Goal: Information Seeking & Learning: Learn about a topic

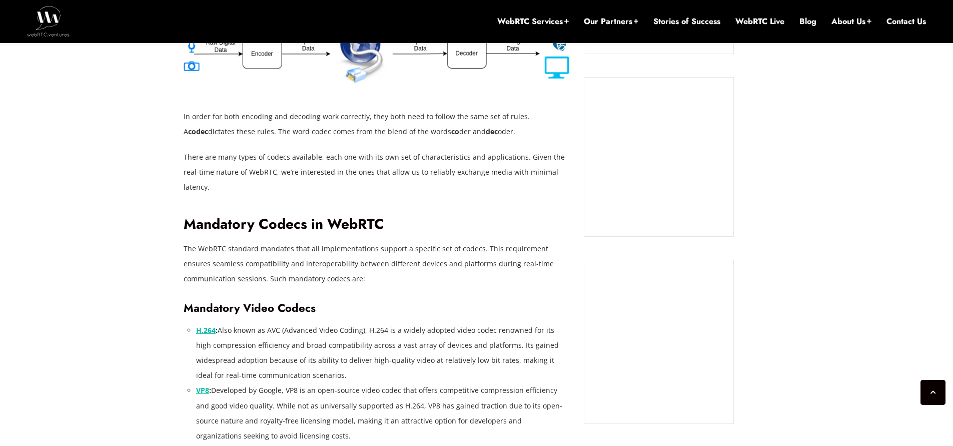
scroll to position [901, 0]
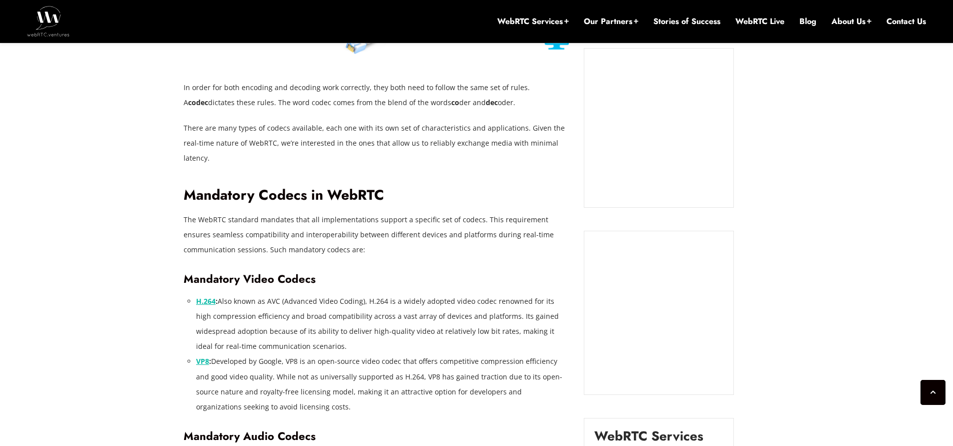
click at [339, 212] on p "The WebRTC standard mandates that all implementations support a specific set of…" at bounding box center [376, 234] width 385 height 45
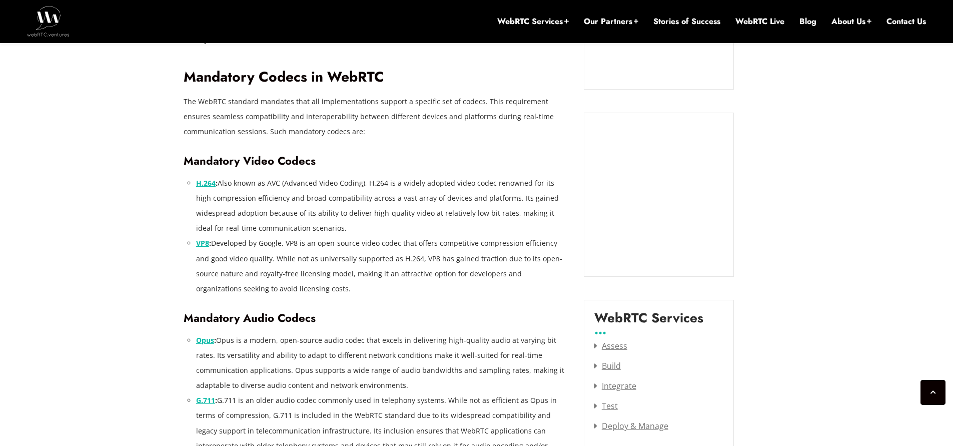
scroll to position [1021, 0]
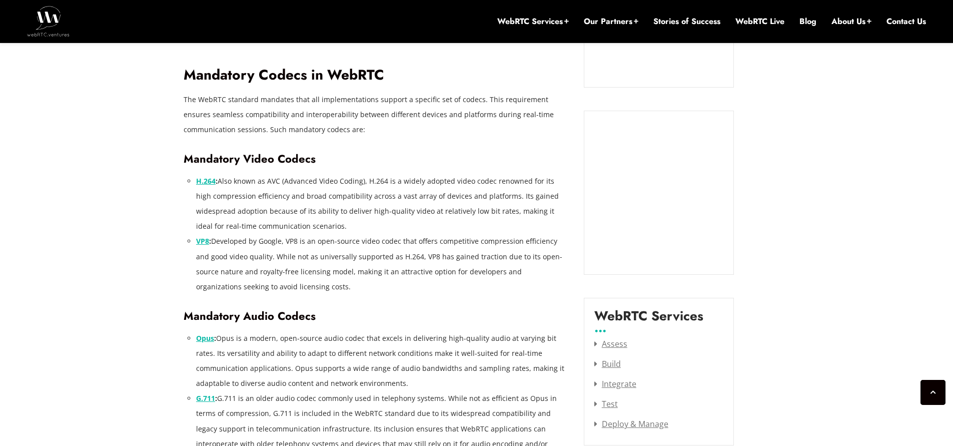
click at [294, 234] on li "VP8 : Developed by Google, VP8 is an open-source video codec that offers compet…" at bounding box center [382, 264] width 373 height 60
click at [290, 261] on li "VP8 : Developed by Google, VP8 is an open-source video codec that offers compet…" at bounding box center [382, 264] width 373 height 60
click at [379, 241] on li "VP8 : Developed by Google, VP8 is an open-source video codec that offers compet…" at bounding box center [382, 264] width 373 height 60
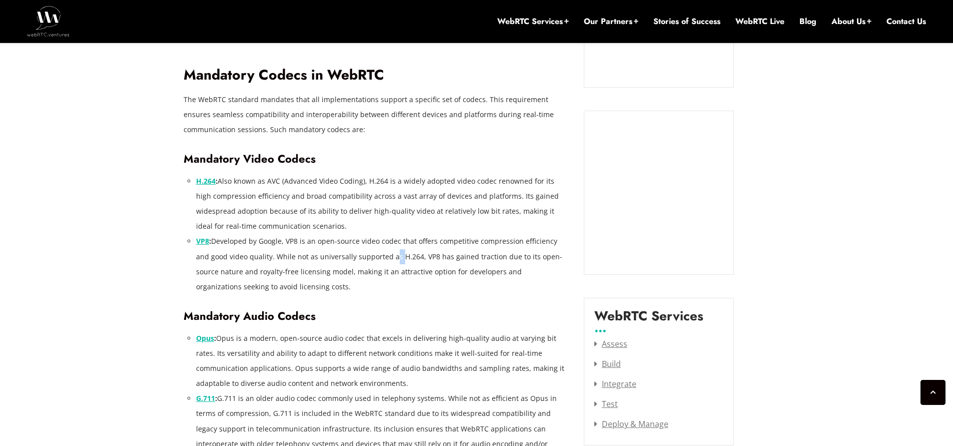
click at [378, 240] on li "VP8 : Developed by Google, VP8 is an open-source video codec that offers compet…" at bounding box center [382, 264] width 373 height 60
click at [423, 258] on li "VP8 : Developed by Google, VP8 is an open-source video codec that offers compet…" at bounding box center [382, 264] width 373 height 60
click at [420, 256] on li "VP8 : Developed by Google, VP8 is an open-source video codec that offers compet…" at bounding box center [382, 264] width 373 height 60
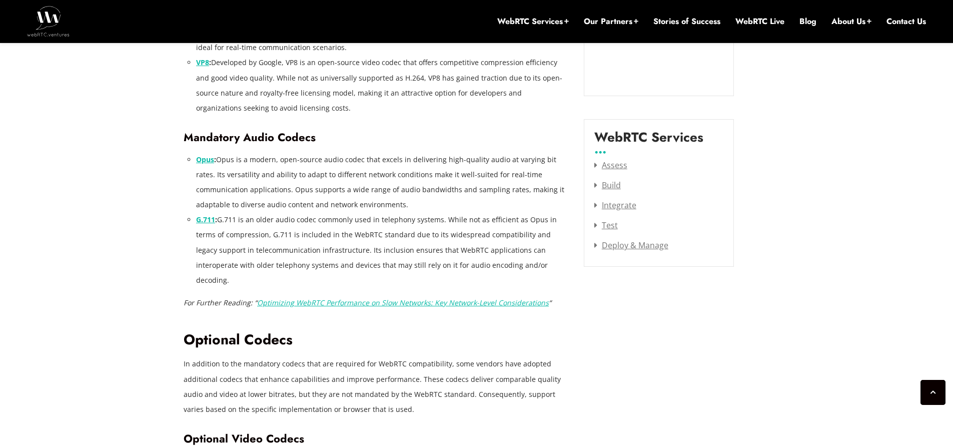
scroll to position [1201, 0]
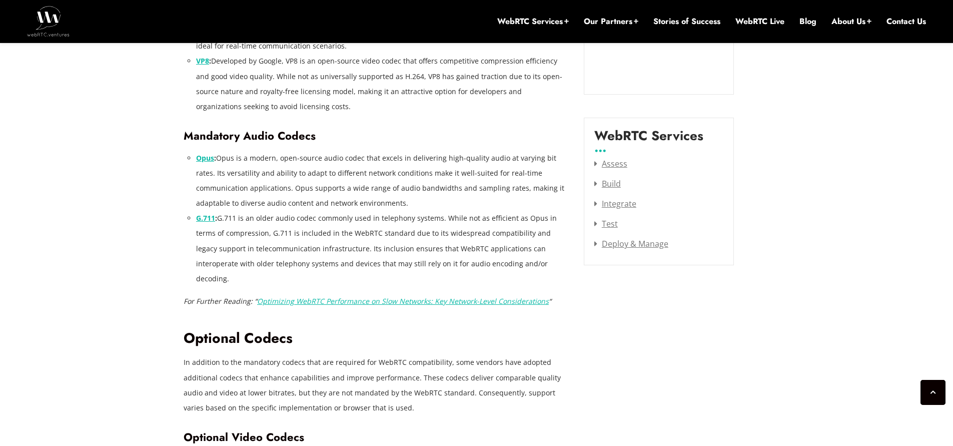
click at [441, 219] on li "G.711 : G.711 is an older audio codec commonly used in telephony systems. While…" at bounding box center [382, 248] width 373 height 75
click at [333, 232] on li "G.711 : G.711 is an older audio codec commonly used in telephony systems. While…" at bounding box center [382, 248] width 373 height 75
click at [386, 230] on li "G.711 : G.711 is an older audio codec commonly used in telephony systems. While…" at bounding box center [382, 248] width 373 height 75
click at [503, 234] on li "G.711 : G.711 is an older audio codec commonly used in telephony systems. While…" at bounding box center [382, 248] width 373 height 75
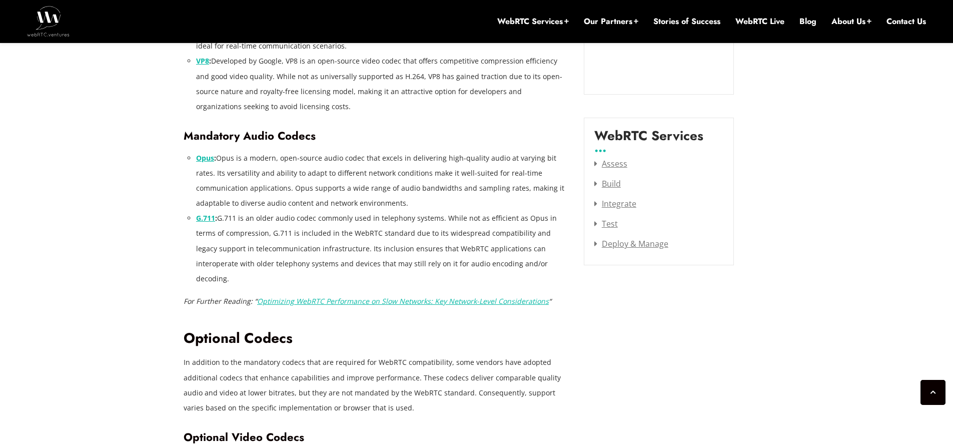
click at [343, 151] on li "Opus : Opus is a modern, open-source audio codec that excels in delivering high…" at bounding box center [382, 181] width 373 height 60
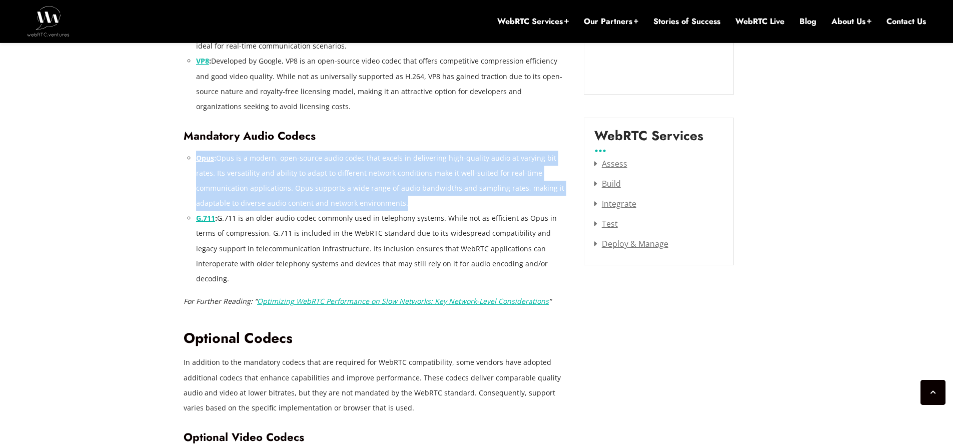
click at [343, 151] on li "Opus : Opus is a modern, open-source audio codec that excels in delivering high…" at bounding box center [382, 181] width 373 height 60
click at [343, 175] on li "Opus : Opus is a modern, open-source audio codec that excels in delivering high…" at bounding box center [382, 181] width 373 height 60
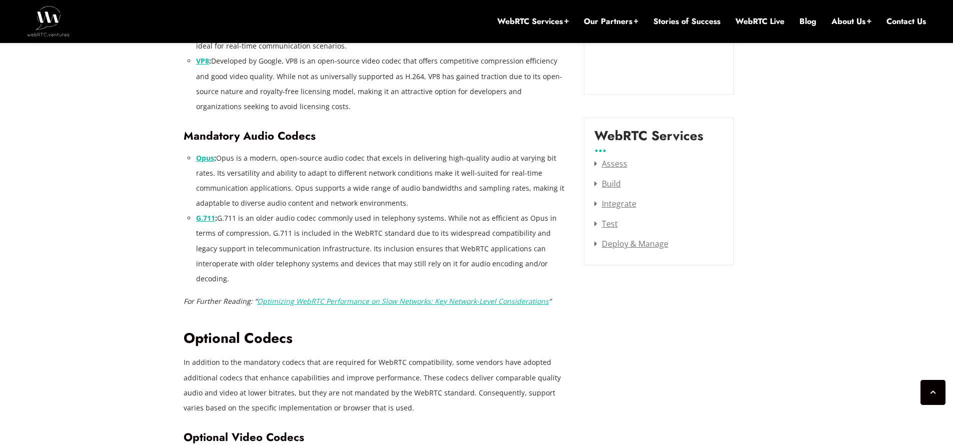
click at [207, 153] on strong "Opus" at bounding box center [205, 158] width 18 height 10
